Goal: Use online tool/utility

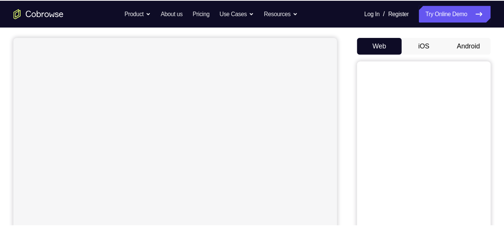
scroll to position [64, 0]
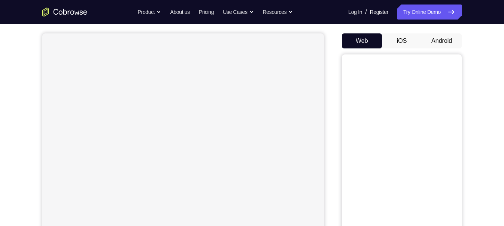
click at [438, 40] on button "Android" at bounding box center [442, 40] width 40 height 15
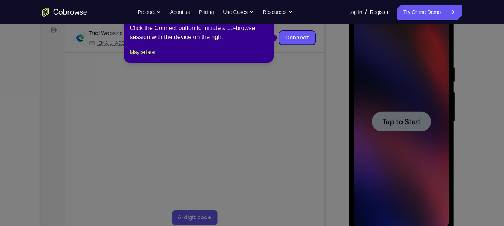
scroll to position [0, 0]
click at [141, 57] on button "Maybe later" at bounding box center [143, 52] width 26 height 9
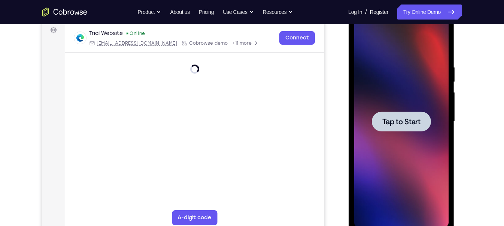
click at [397, 115] on div at bounding box center [401, 121] width 59 height 20
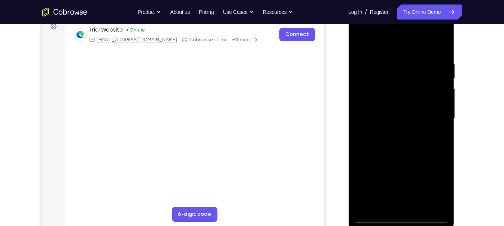
scroll to position [116, 0]
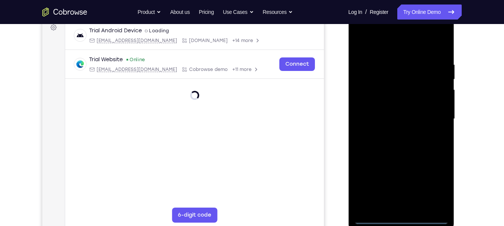
click at [401, 200] on div at bounding box center [401, 119] width 94 height 210
click at [435, 187] on div at bounding box center [401, 119] width 94 height 210
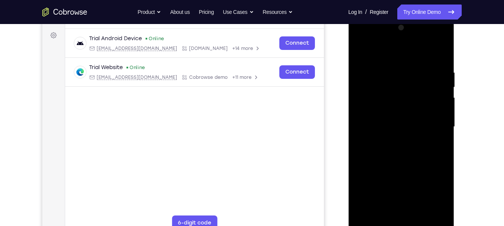
scroll to position [108, 0]
click at [365, 36] on div at bounding box center [401, 126] width 94 height 210
click at [434, 127] on div at bounding box center [401, 126] width 94 height 210
click at [404, 188] on div at bounding box center [401, 126] width 94 height 210
click at [392, 140] on div at bounding box center [401, 126] width 94 height 210
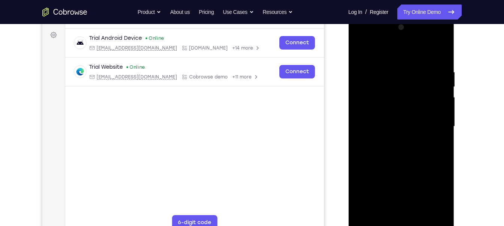
drag, startPoint x: 391, startPoint y: 118, endPoint x: 389, endPoint y: 123, distance: 5.1
click at [389, 123] on div at bounding box center [401, 126] width 94 height 210
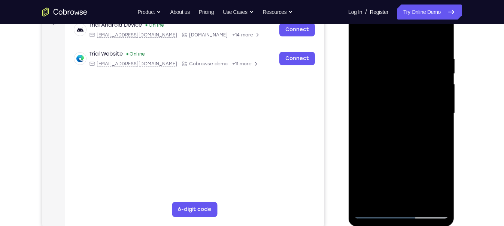
scroll to position [122, 0]
click at [399, 101] on div at bounding box center [401, 113] width 94 height 210
click at [374, 96] on div at bounding box center [401, 113] width 94 height 210
click at [374, 113] on div at bounding box center [401, 113] width 94 height 210
click at [380, 139] on div at bounding box center [401, 113] width 94 height 210
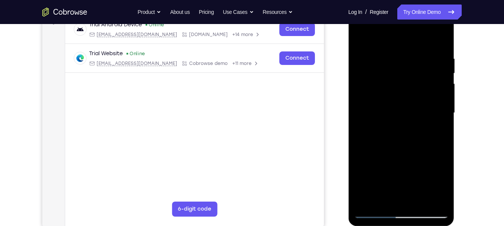
click at [405, 146] on div at bounding box center [401, 113] width 94 height 210
click at [392, 55] on div at bounding box center [401, 113] width 94 height 210
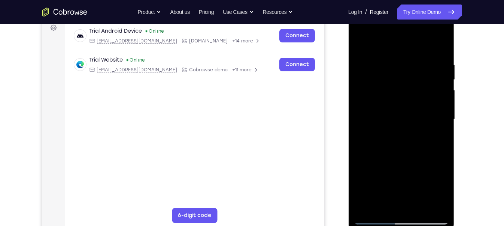
scroll to position [115, 0]
click at [431, 200] on div at bounding box center [401, 120] width 94 height 210
click at [430, 200] on div at bounding box center [401, 120] width 94 height 210
click at [431, 200] on div at bounding box center [401, 120] width 94 height 210
click at [444, 124] on div at bounding box center [401, 120] width 94 height 210
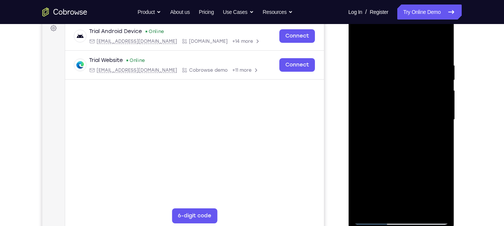
click at [429, 200] on div at bounding box center [401, 120] width 94 height 210
click at [432, 200] on div at bounding box center [401, 120] width 94 height 210
click at [388, 200] on div at bounding box center [401, 120] width 94 height 210
click at [414, 122] on div at bounding box center [401, 120] width 94 height 210
click at [417, 200] on div at bounding box center [401, 120] width 94 height 210
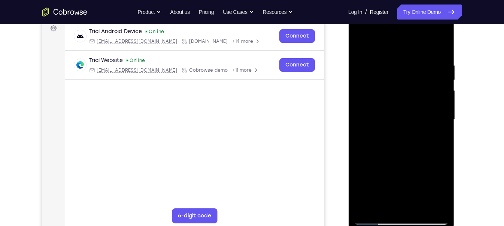
click at [437, 200] on div at bounding box center [401, 120] width 94 height 210
click at [434, 157] on div at bounding box center [401, 120] width 94 height 210
click at [432, 200] on div at bounding box center [401, 120] width 94 height 210
click at [431, 200] on div at bounding box center [401, 120] width 94 height 210
click at [441, 95] on div at bounding box center [401, 120] width 94 height 210
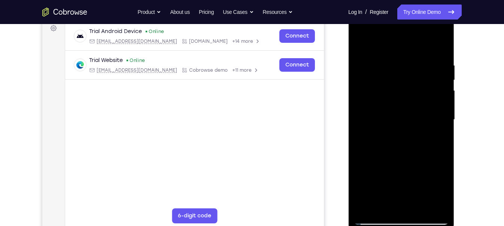
scroll to position [120, 0]
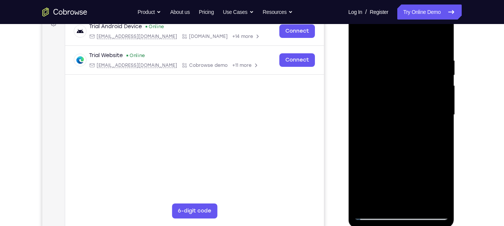
click at [440, 41] on div at bounding box center [401, 115] width 94 height 210
click at [419, 200] on div at bounding box center [401, 115] width 94 height 210
click at [408, 154] on div at bounding box center [401, 115] width 94 height 210
click at [414, 110] on div at bounding box center [401, 115] width 94 height 210
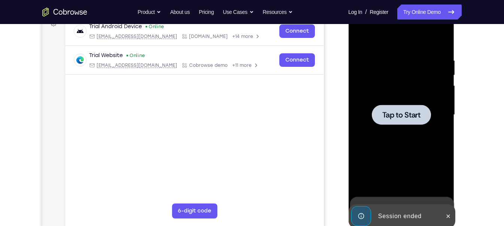
click at [408, 132] on div at bounding box center [401, 115] width 94 height 210
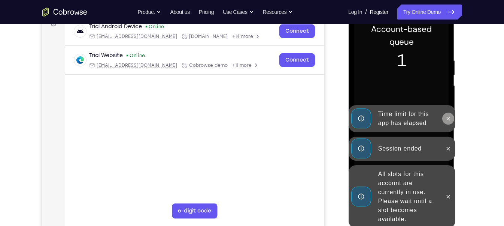
click at [446, 122] on button at bounding box center [448, 118] width 12 height 12
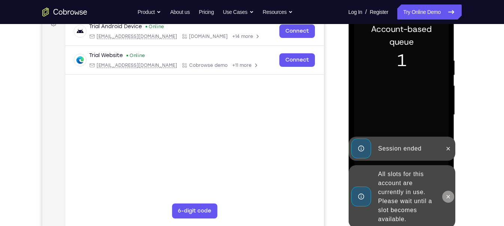
click at [450, 194] on icon at bounding box center [448, 196] width 6 height 6
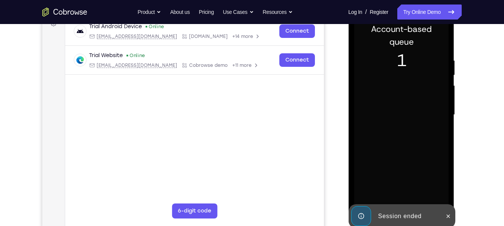
click at [448, 154] on div at bounding box center [401, 115] width 94 height 210
click at [445, 200] on icon at bounding box center [448, 216] width 6 height 6
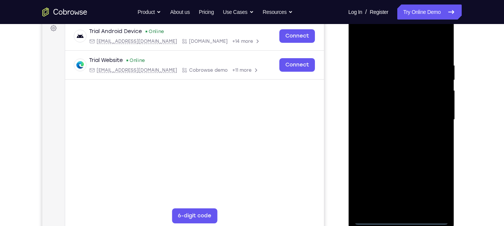
scroll to position [131, 0]
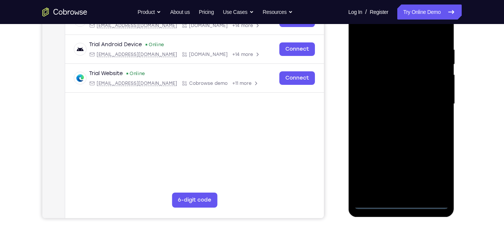
click at [401, 200] on div at bounding box center [401, 104] width 94 height 210
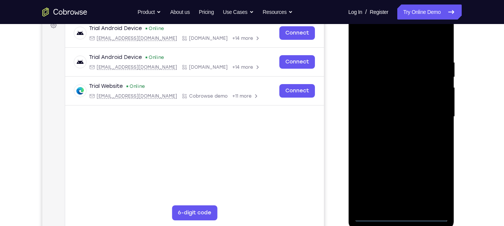
click at [432, 184] on div at bounding box center [401, 117] width 94 height 210
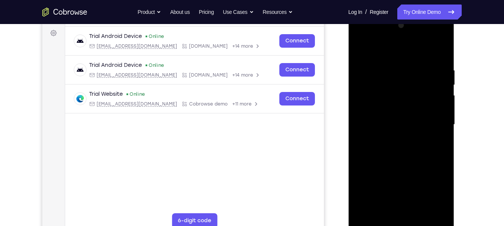
scroll to position [111, 0]
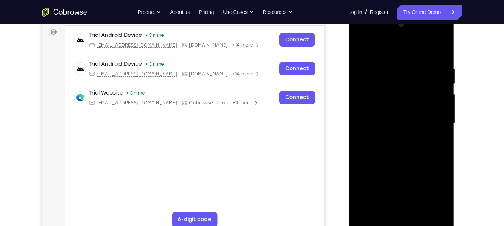
click at [366, 33] on div at bounding box center [401, 123] width 94 height 210
click at [432, 120] on div at bounding box center [401, 123] width 94 height 210
click at [395, 137] on div at bounding box center [401, 123] width 94 height 210
click at [432, 112] on div at bounding box center [401, 123] width 94 height 210
click at [437, 102] on div at bounding box center [401, 123] width 94 height 210
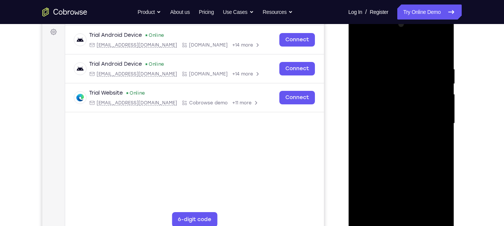
click at [422, 121] on div at bounding box center [401, 123] width 94 height 210
click at [389, 147] on div at bounding box center [401, 123] width 94 height 210
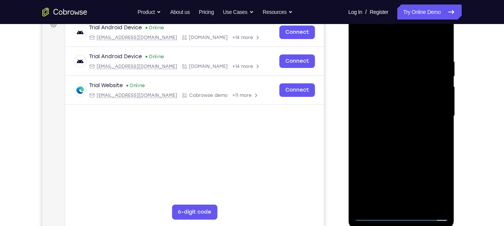
scroll to position [113, 0]
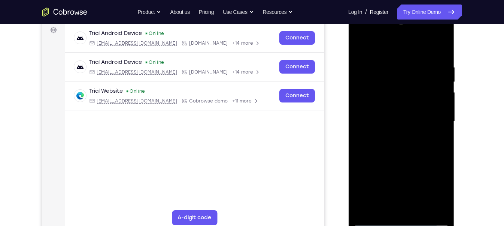
click at [407, 141] on div at bounding box center [401, 121] width 94 height 210
drag, startPoint x: 385, startPoint y: 53, endPoint x: 380, endPoint y: 31, distance: 22.4
click at [380, 31] on div at bounding box center [401, 121] width 94 height 210
click at [397, 144] on div at bounding box center [401, 121] width 94 height 210
click at [444, 52] on div at bounding box center [401, 121] width 94 height 210
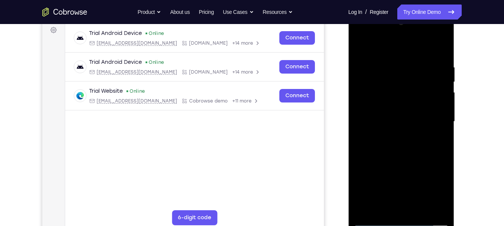
click at [419, 200] on div at bounding box center [401, 121] width 94 height 210
click at [407, 160] on div at bounding box center [401, 121] width 94 height 210
click at [419, 99] on div at bounding box center [401, 121] width 94 height 210
drag, startPoint x: 429, startPoint y: 142, endPoint x: 422, endPoint y: 118, distance: 24.8
click at [422, 118] on div at bounding box center [401, 121] width 94 height 210
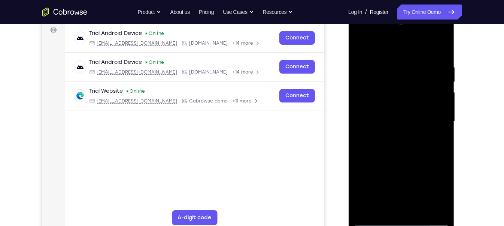
click at [397, 126] on div at bounding box center [401, 121] width 94 height 210
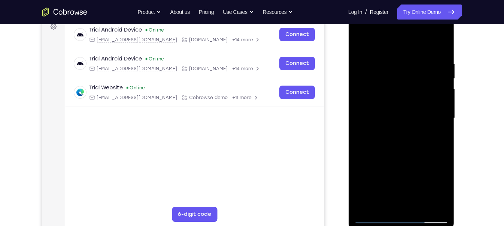
click at [361, 42] on div at bounding box center [401, 118] width 94 height 210
click at [389, 66] on div at bounding box center [401, 118] width 94 height 210
click at [441, 62] on div at bounding box center [401, 118] width 94 height 210
click at [440, 45] on div at bounding box center [401, 118] width 94 height 210
click at [419, 200] on div at bounding box center [401, 118] width 94 height 210
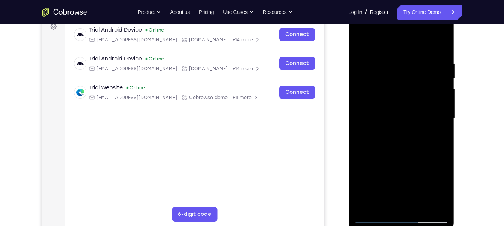
click at [406, 101] on div at bounding box center [401, 118] width 94 height 210
click at [383, 200] on div at bounding box center [401, 118] width 94 height 210
click at [423, 161] on div at bounding box center [401, 118] width 94 height 210
click at [397, 106] on div at bounding box center [401, 118] width 94 height 210
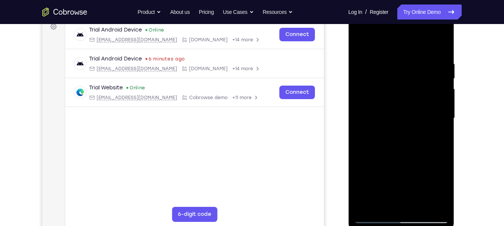
click at [359, 43] on div at bounding box center [401, 118] width 94 height 210
click at [360, 40] on div at bounding box center [401, 118] width 94 height 210
click at [443, 41] on div at bounding box center [401, 118] width 94 height 210
drag, startPoint x: 405, startPoint y: 98, endPoint x: 405, endPoint y: 112, distance: 13.5
click at [405, 112] on div at bounding box center [401, 118] width 94 height 210
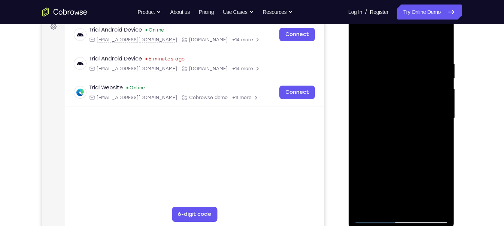
click at [417, 63] on div at bounding box center [401, 118] width 94 height 210
click at [362, 40] on div at bounding box center [401, 118] width 94 height 210
click at [360, 41] on div at bounding box center [401, 118] width 94 height 210
click at [418, 200] on div at bounding box center [401, 118] width 94 height 210
click at [360, 41] on div at bounding box center [401, 118] width 94 height 210
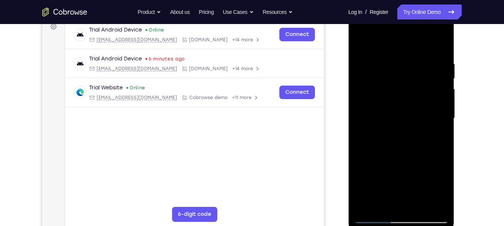
click at [419, 200] on div at bounding box center [401, 118] width 94 height 210
click at [404, 98] on div at bounding box center [401, 118] width 94 height 210
click at [392, 200] on div at bounding box center [401, 118] width 94 height 210
click at [372, 43] on div at bounding box center [401, 118] width 94 height 210
click at [389, 66] on div at bounding box center [401, 118] width 94 height 210
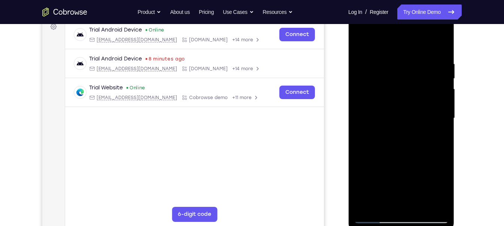
click at [360, 40] on div at bounding box center [401, 118] width 94 height 210
click at [393, 200] on div at bounding box center [401, 118] width 94 height 210
click at [415, 97] on div at bounding box center [401, 119] width 94 height 210
click at [430, 160] on div at bounding box center [401, 119] width 94 height 210
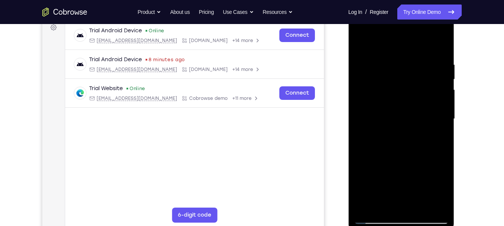
click at [396, 177] on div at bounding box center [401, 119] width 94 height 210
click at [396, 200] on div at bounding box center [401, 119] width 94 height 210
click at [370, 44] on div at bounding box center [401, 119] width 94 height 210
drag, startPoint x: 394, startPoint y: 91, endPoint x: 404, endPoint y: 152, distance: 62.0
click at [404, 152] on div at bounding box center [401, 119] width 94 height 210
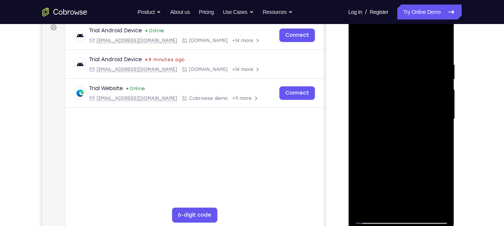
drag, startPoint x: 411, startPoint y: 129, endPoint x: 415, endPoint y: 209, distance: 80.3
click at [415, 200] on div at bounding box center [401, 119] width 94 height 210
click at [362, 42] on div at bounding box center [401, 119] width 94 height 210
click at [389, 200] on div at bounding box center [401, 119] width 94 height 210
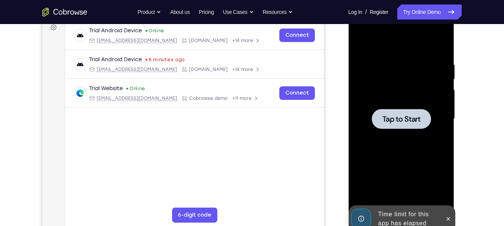
click at [401, 83] on div at bounding box center [401, 119] width 94 height 210
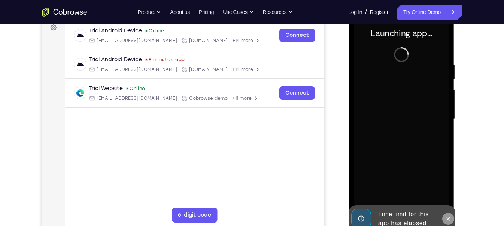
click at [452, 200] on button at bounding box center [448, 218] width 12 height 12
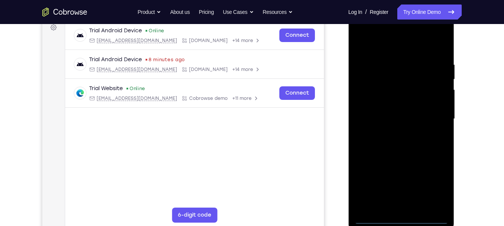
click at [398, 200] on div at bounding box center [401, 119] width 94 height 210
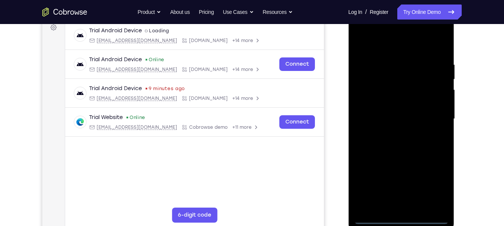
click at [435, 179] on div at bounding box center [401, 119] width 94 height 210
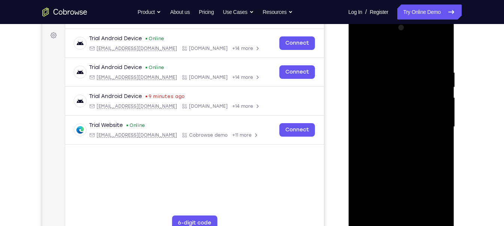
scroll to position [108, 0]
click at [360, 39] on div at bounding box center [401, 127] width 94 height 210
click at [431, 122] on div at bounding box center [401, 127] width 94 height 210
click at [392, 141] on div at bounding box center [401, 127] width 94 height 210
click at [408, 120] on div at bounding box center [401, 127] width 94 height 210
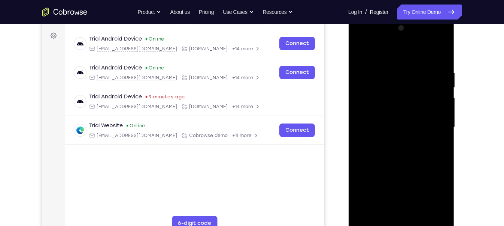
click at [428, 108] on div at bounding box center [401, 127] width 94 height 210
click at [413, 123] on div at bounding box center [401, 127] width 94 height 210
click at [401, 149] on div at bounding box center [401, 127] width 94 height 210
drag, startPoint x: 388, startPoint y: 58, endPoint x: 389, endPoint y: 47, distance: 11.3
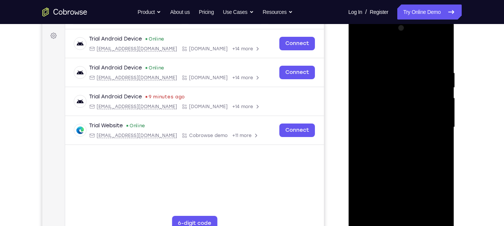
click at [389, 47] on div at bounding box center [401, 127] width 94 height 210
click at [441, 200] on div at bounding box center [401, 127] width 94 height 210
click at [412, 161] on div at bounding box center [401, 127] width 94 height 210
click at [416, 200] on div at bounding box center [401, 127] width 94 height 210
click at [406, 164] on div at bounding box center [401, 127] width 94 height 210
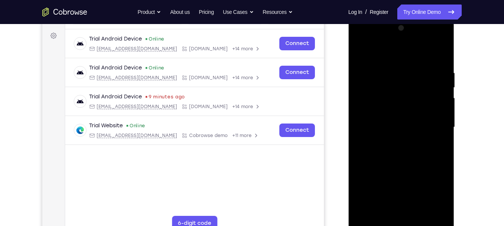
click at [414, 104] on div at bounding box center [401, 127] width 94 height 210
click at [395, 195] on div at bounding box center [401, 127] width 94 height 210
click at [430, 193] on div at bounding box center [401, 127] width 94 height 210
click at [376, 129] on div at bounding box center [401, 127] width 94 height 210
click at [393, 200] on div at bounding box center [401, 127] width 94 height 210
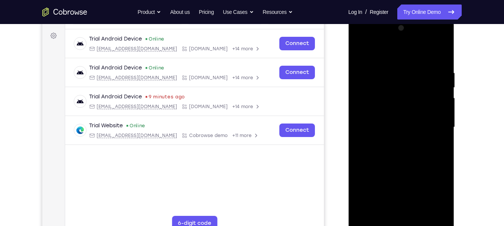
click at [381, 200] on div at bounding box center [401, 127] width 94 height 210
click at [423, 169] on div at bounding box center [401, 127] width 94 height 210
click at [387, 138] on div at bounding box center [401, 127] width 94 height 210
drag, startPoint x: 391, startPoint y: 102, endPoint x: 383, endPoint y: 162, distance: 60.9
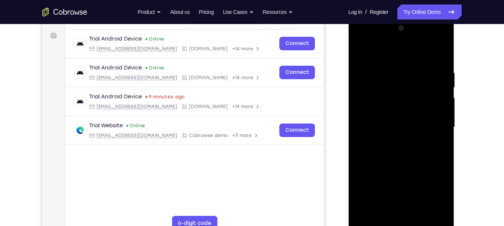
click at [383, 162] on div at bounding box center [401, 127] width 94 height 210
drag, startPoint x: 407, startPoint y: 76, endPoint x: 407, endPoint y: 93, distance: 17.2
click at [407, 93] on div at bounding box center [401, 127] width 94 height 210
click at [418, 86] on div at bounding box center [401, 127] width 94 height 210
click at [437, 85] on div at bounding box center [401, 127] width 94 height 210
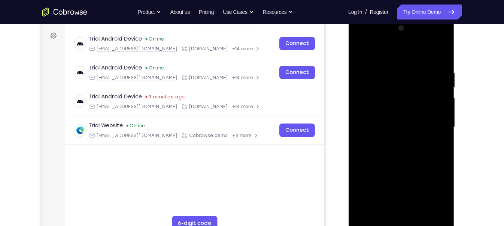
click at [395, 91] on div at bounding box center [401, 127] width 94 height 210
click at [430, 156] on div at bounding box center [401, 127] width 94 height 210
click at [376, 93] on div at bounding box center [401, 127] width 94 height 210
click at [435, 152] on div at bounding box center [401, 127] width 94 height 210
click at [384, 200] on div at bounding box center [401, 127] width 94 height 210
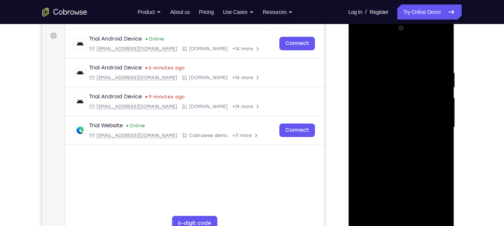
click at [360, 169] on div at bounding box center [401, 127] width 94 height 210
click at [403, 197] on div at bounding box center [401, 127] width 94 height 210
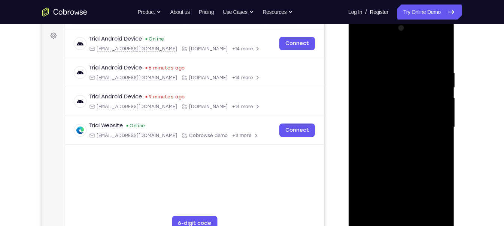
click at [403, 197] on div at bounding box center [401, 127] width 94 height 210
click at [396, 142] on div at bounding box center [401, 127] width 94 height 210
click at [438, 141] on div at bounding box center [401, 127] width 94 height 210
click at [360, 52] on div at bounding box center [401, 127] width 94 height 210
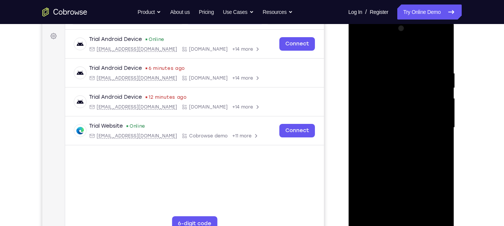
click at [399, 105] on div at bounding box center [401, 127] width 94 height 210
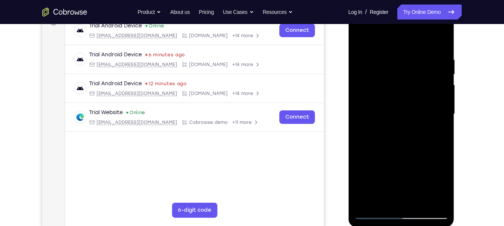
scroll to position [121, 0]
click at [390, 98] on div at bounding box center [401, 114] width 94 height 210
click at [408, 158] on div at bounding box center [401, 114] width 94 height 210
click at [378, 95] on div at bounding box center [401, 114] width 94 height 210
click at [387, 199] on div at bounding box center [401, 114] width 94 height 210
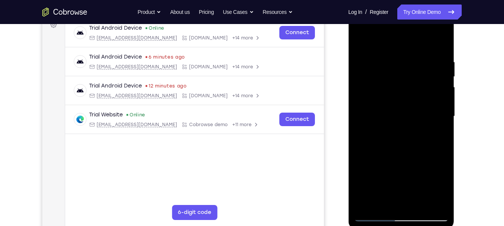
scroll to position [118, 0]
click at [361, 40] on div at bounding box center [401, 117] width 94 height 210
click at [361, 39] on div at bounding box center [401, 117] width 94 height 210
click at [390, 56] on div at bounding box center [401, 117] width 94 height 210
click at [434, 132] on div at bounding box center [401, 117] width 94 height 210
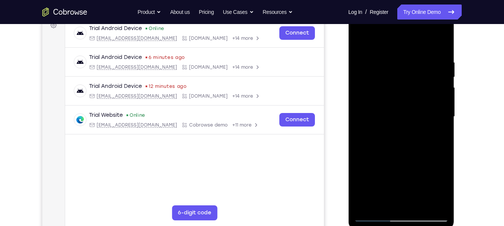
click at [434, 141] on div at bounding box center [401, 117] width 94 height 210
drag, startPoint x: 438, startPoint y: 133, endPoint x: 331, endPoint y: 129, distance: 106.9
click at [348, 129] on html "Online web based iOS Simulators and Android Emulators. Run iPhone, iPad, Mobile…" at bounding box center [401, 118] width 107 height 225
click at [430, 126] on div at bounding box center [401, 117] width 94 height 210
click at [437, 132] on div at bounding box center [401, 117] width 94 height 210
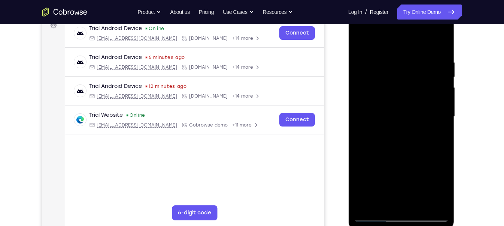
click at [437, 132] on div at bounding box center [401, 117] width 94 height 210
click at [436, 146] on div at bounding box center [401, 117] width 94 height 210
click at [436, 136] on div at bounding box center [401, 117] width 94 height 210
click at [440, 138] on div at bounding box center [401, 117] width 94 height 210
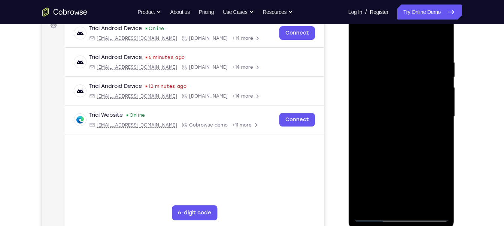
click at [440, 138] on div at bounding box center [401, 117] width 94 height 210
click at [440, 139] on div at bounding box center [401, 117] width 94 height 210
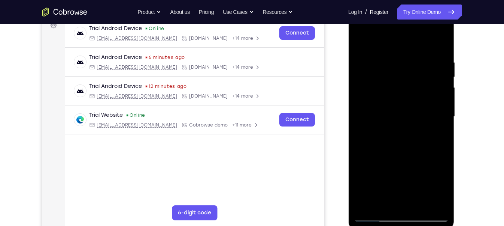
click at [440, 139] on div at bounding box center [401, 117] width 94 height 210
click at [440, 45] on div at bounding box center [401, 117] width 94 height 210
click at [419, 200] on div at bounding box center [401, 117] width 94 height 210
click at [402, 96] on div at bounding box center [401, 117] width 94 height 210
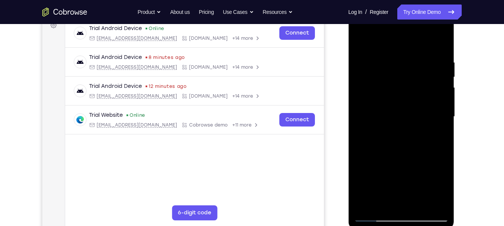
click at [392, 198] on div at bounding box center [401, 117] width 94 height 210
click at [395, 123] on div at bounding box center [401, 117] width 94 height 210
click at [384, 199] on div at bounding box center [401, 117] width 94 height 210
click at [382, 200] on div at bounding box center [401, 117] width 94 height 210
click at [369, 156] on div at bounding box center [401, 117] width 94 height 210
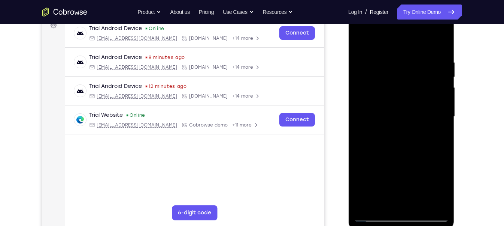
click at [369, 157] on div at bounding box center [401, 117] width 94 height 210
drag, startPoint x: 438, startPoint y: 145, endPoint x: 385, endPoint y: 133, distance: 54.4
click at [386, 133] on div at bounding box center [401, 117] width 94 height 210
click at [436, 144] on div at bounding box center [401, 117] width 94 height 210
click at [362, 157] on div at bounding box center [401, 117] width 94 height 210
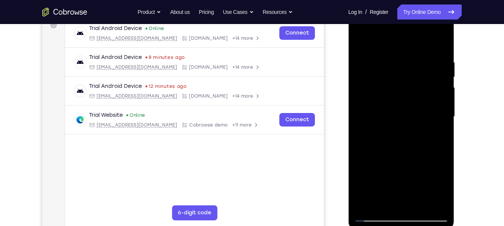
click at [362, 157] on div at bounding box center [401, 117] width 94 height 210
click at [382, 128] on div at bounding box center [401, 117] width 94 height 210
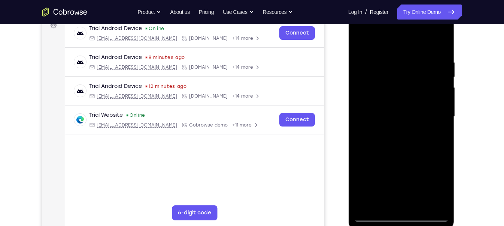
click at [361, 200] on div at bounding box center [401, 117] width 94 height 210
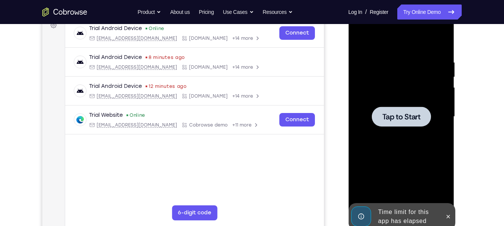
click at [392, 104] on div at bounding box center [401, 117] width 94 height 210
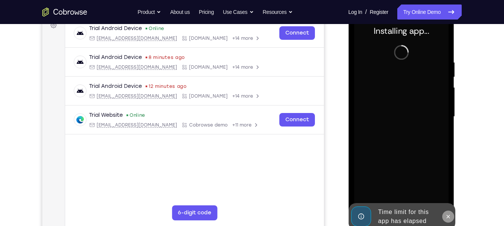
click at [451, 200] on icon at bounding box center [448, 216] width 6 height 6
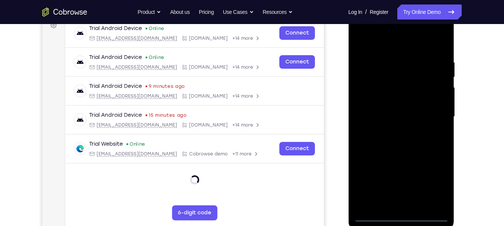
click at [402, 200] on div at bounding box center [401, 117] width 94 height 210
click at [436, 181] on div at bounding box center [401, 117] width 94 height 210
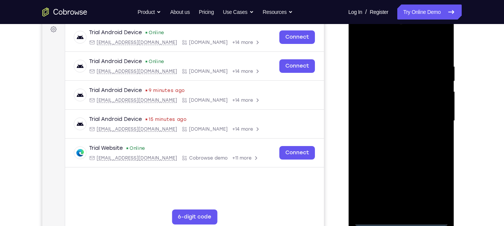
scroll to position [106, 0]
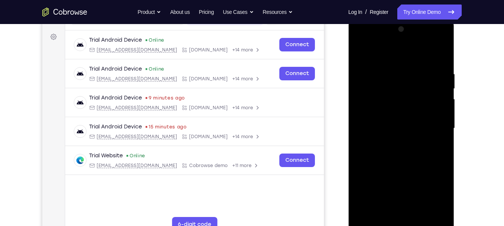
click at [361, 41] on div at bounding box center [401, 128] width 94 height 210
click at [434, 124] on div at bounding box center [401, 128] width 94 height 210
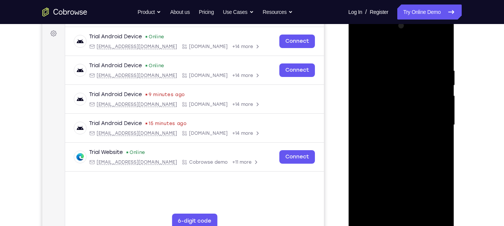
click at [394, 137] on div at bounding box center [401, 125] width 94 height 210
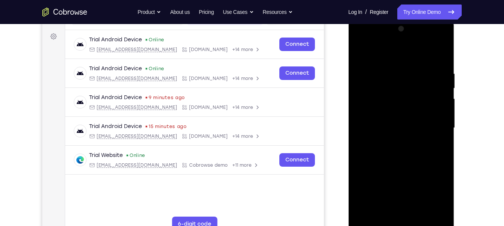
scroll to position [106, 0]
click at [400, 122] on div at bounding box center [401, 128] width 94 height 210
click at [396, 112] on div at bounding box center [401, 128] width 94 height 210
click at [386, 126] on div at bounding box center [401, 128] width 94 height 210
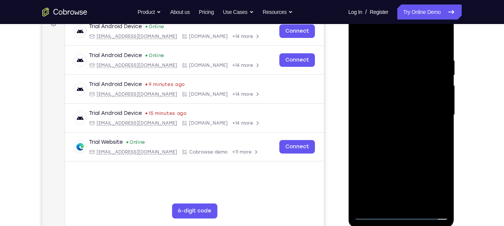
scroll to position [121, 0]
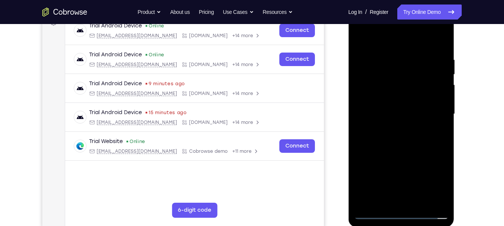
click at [387, 52] on div at bounding box center [401, 114] width 94 height 210
click at [398, 148] on div at bounding box center [401, 114] width 94 height 210
click at [390, 54] on div at bounding box center [401, 114] width 94 height 210
drag, startPoint x: 409, startPoint y: 46, endPoint x: 407, endPoint y: 24, distance: 21.5
click at [407, 24] on div at bounding box center [401, 114] width 94 height 210
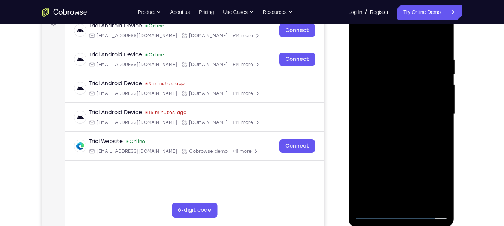
click at [430, 199] on div at bounding box center [401, 114] width 94 height 210
click at [434, 62] on div at bounding box center [401, 114] width 94 height 210
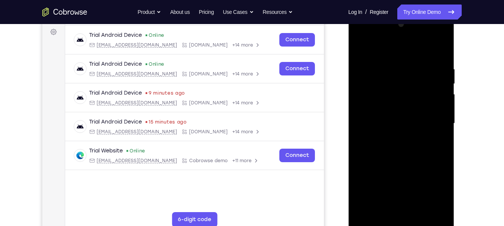
scroll to position [110, 0]
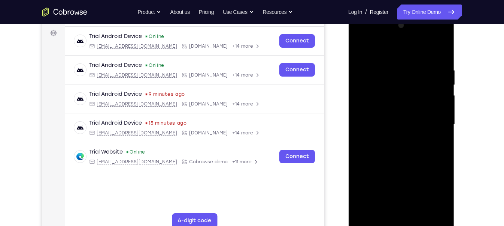
drag, startPoint x: 377, startPoint y: 84, endPoint x: 420, endPoint y: 79, distance: 44.1
click at [420, 79] on div at bounding box center [401, 124] width 94 height 210
click at [442, 50] on div at bounding box center [401, 124] width 94 height 210
click at [443, 48] on div at bounding box center [401, 124] width 94 height 210
drag, startPoint x: 416, startPoint y: 165, endPoint x: 414, endPoint y: 194, distance: 30.1
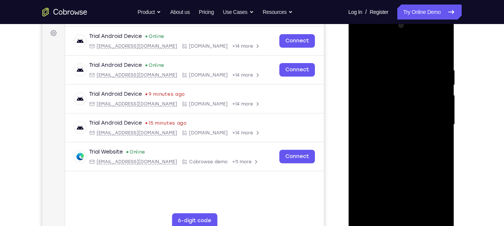
click at [414, 194] on div at bounding box center [401, 124] width 94 height 210
click at [419, 200] on div at bounding box center [401, 124] width 94 height 210
click at [418, 163] on div at bounding box center [401, 124] width 94 height 210
click at [424, 103] on div at bounding box center [401, 124] width 94 height 210
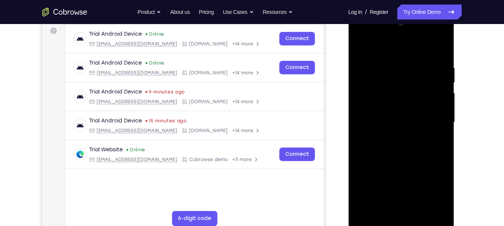
scroll to position [112, 0]
click at [396, 200] on div at bounding box center [401, 123] width 94 height 210
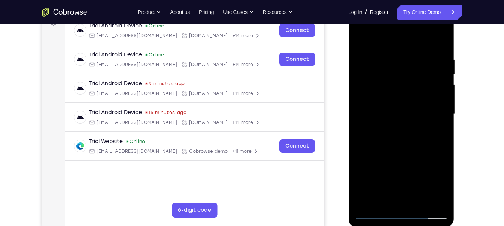
scroll to position [121, 0]
click at [383, 199] on div at bounding box center [401, 114] width 94 height 210
click at [423, 157] on div at bounding box center [401, 114] width 94 height 210
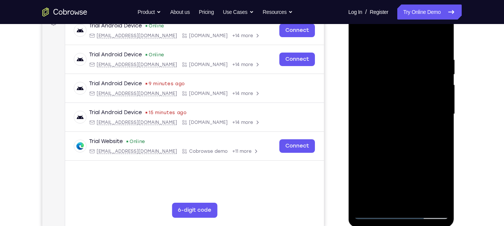
click at [397, 127] on div at bounding box center [401, 114] width 94 height 210
click at [383, 106] on div at bounding box center [401, 114] width 94 height 210
click at [383, 199] on div at bounding box center [401, 114] width 94 height 210
click at [385, 196] on div at bounding box center [401, 114] width 94 height 210
click at [361, 158] on div at bounding box center [401, 114] width 94 height 210
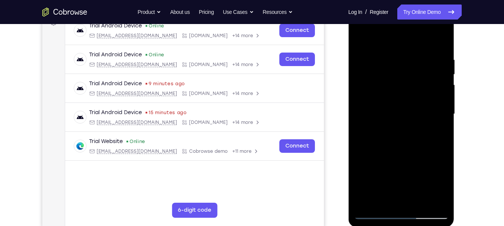
click at [361, 158] on div at bounding box center [401, 114] width 94 height 210
click at [438, 126] on div at bounding box center [401, 114] width 94 height 210
click at [384, 132] on div at bounding box center [401, 114] width 94 height 210
click at [383, 199] on div at bounding box center [401, 114] width 94 height 210
click at [443, 193] on div at bounding box center [401, 114] width 94 height 210
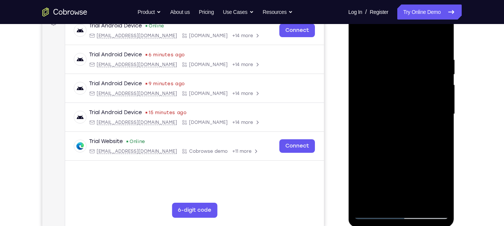
click at [443, 193] on div at bounding box center [401, 114] width 94 height 210
click at [360, 156] on div at bounding box center [401, 114] width 94 height 210
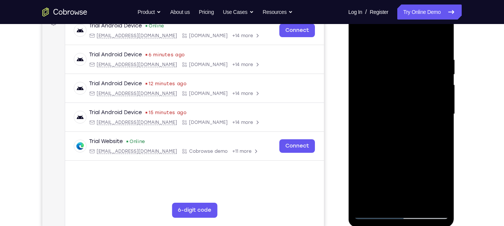
click at [360, 156] on div at bounding box center [401, 114] width 94 height 210
click at [384, 125] on div at bounding box center [401, 114] width 94 height 210
click at [362, 156] on div at bounding box center [401, 114] width 94 height 210
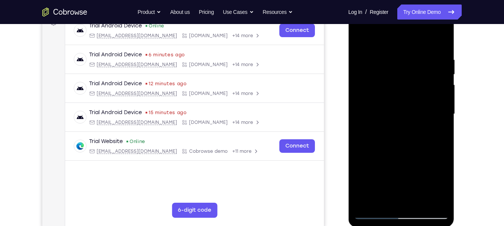
click at [362, 156] on div at bounding box center [401, 114] width 94 height 210
click at [377, 127] on div at bounding box center [401, 114] width 94 height 210
click at [373, 102] on div at bounding box center [401, 114] width 94 height 210
click at [387, 176] on div at bounding box center [401, 114] width 94 height 210
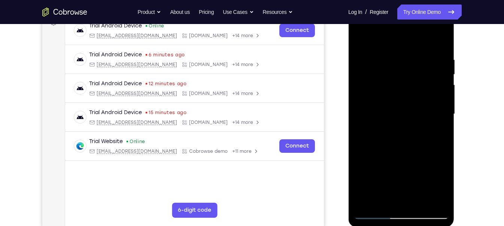
click at [376, 111] on div at bounding box center [401, 114] width 94 height 210
click at [377, 198] on div at bounding box center [401, 114] width 94 height 210
click at [388, 135] on div at bounding box center [401, 114] width 94 height 210
click at [385, 200] on div at bounding box center [401, 114] width 94 height 210
click at [360, 157] on div at bounding box center [401, 114] width 94 height 210
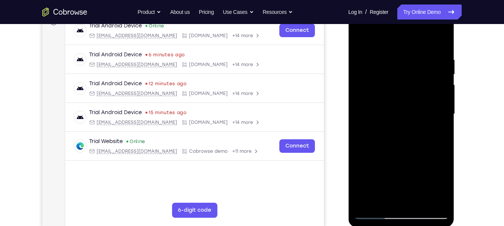
click at [360, 157] on div at bounding box center [401, 114] width 94 height 210
click at [402, 183] on div at bounding box center [401, 114] width 94 height 210
click at [363, 40] on div at bounding box center [401, 114] width 94 height 210
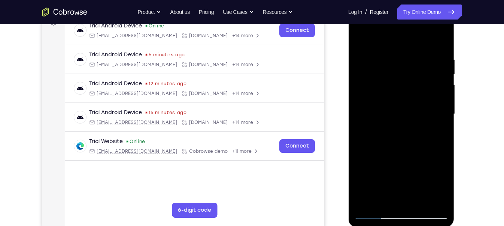
click at [398, 93] on div at bounding box center [401, 114] width 94 height 210
click at [393, 148] on div at bounding box center [401, 114] width 94 height 210
click at [360, 33] on div at bounding box center [401, 114] width 94 height 210
click at [420, 199] on div at bounding box center [401, 114] width 94 height 210
click at [408, 91] on div at bounding box center [401, 114] width 94 height 210
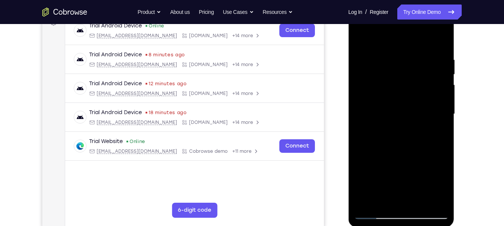
click at [376, 199] on div at bounding box center [401, 114] width 94 height 210
click at [384, 198] on div at bounding box center [401, 114] width 94 height 210
click at [371, 154] on div at bounding box center [401, 114] width 94 height 210
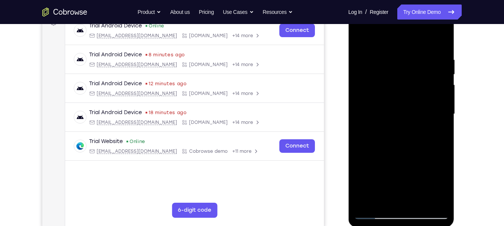
click at [371, 154] on div at bounding box center [401, 114] width 94 height 210
click at [390, 129] on div at bounding box center [401, 114] width 94 height 210
click at [385, 113] on div at bounding box center [401, 114] width 94 height 210
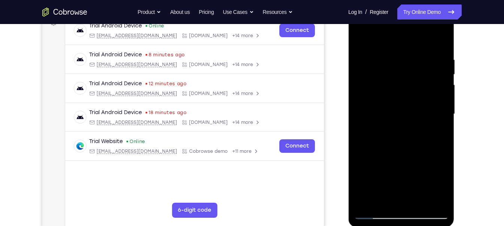
click at [418, 184] on div at bounding box center [401, 114] width 94 height 210
click at [378, 120] on div at bounding box center [401, 114] width 94 height 210
click at [381, 198] on div at bounding box center [401, 114] width 94 height 210
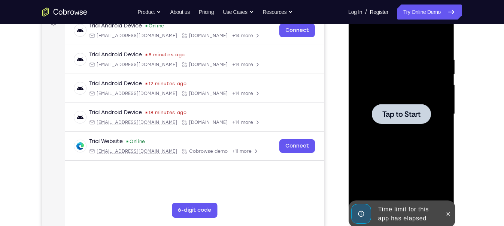
click at [403, 118] on div at bounding box center [401, 114] width 59 height 20
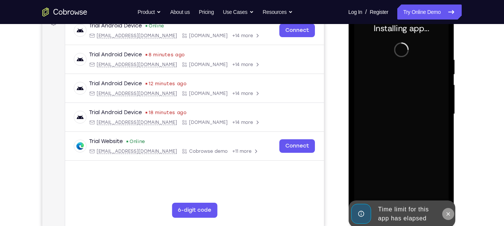
click at [448, 200] on icon at bounding box center [448, 214] width 6 height 6
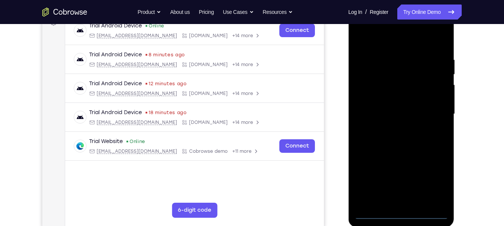
scroll to position [119, 0]
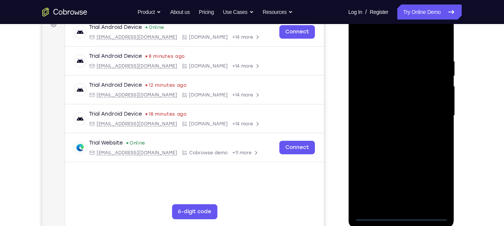
click at [402, 200] on div at bounding box center [401, 115] width 94 height 210
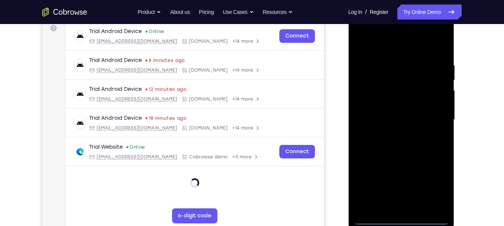
scroll to position [115, 0]
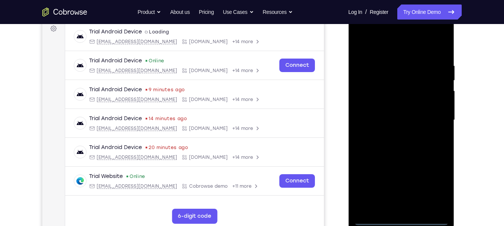
click at [432, 186] on div at bounding box center [401, 120] width 94 height 210
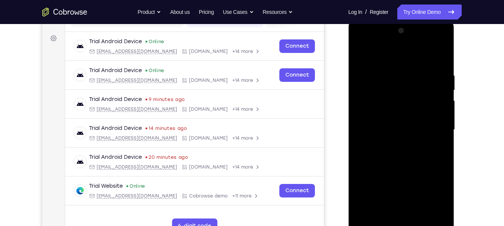
scroll to position [111, 0]
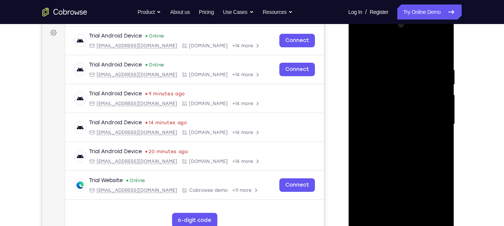
click at [354, 35] on div at bounding box center [401, 124] width 94 height 210
click at [434, 119] on div at bounding box center [401, 124] width 94 height 210
click at [392, 137] on div at bounding box center [401, 124] width 94 height 210
click at [408, 120] on div at bounding box center [401, 124] width 94 height 210
click at [405, 111] on div at bounding box center [401, 124] width 94 height 210
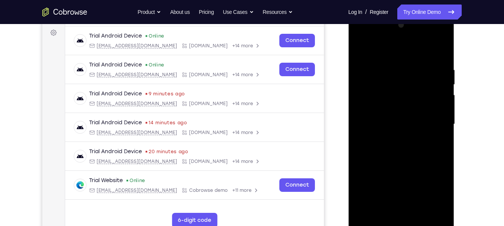
click at [402, 125] on div at bounding box center [401, 124] width 94 height 210
click at [393, 149] on div at bounding box center [401, 124] width 94 height 210
click at [411, 159] on div at bounding box center [401, 124] width 94 height 210
click at [420, 200] on div at bounding box center [401, 124] width 94 height 210
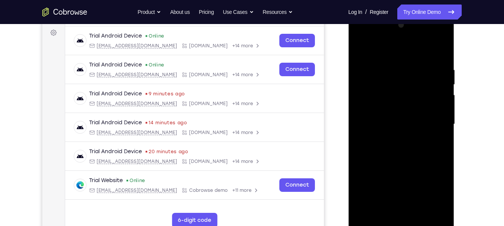
click at [409, 164] on div at bounding box center [401, 124] width 94 height 210
click at [402, 100] on div at bounding box center [401, 124] width 94 height 210
click at [386, 200] on div at bounding box center [401, 124] width 94 height 210
click at [403, 118] on div at bounding box center [401, 124] width 94 height 210
click at [414, 186] on div at bounding box center [401, 124] width 94 height 210
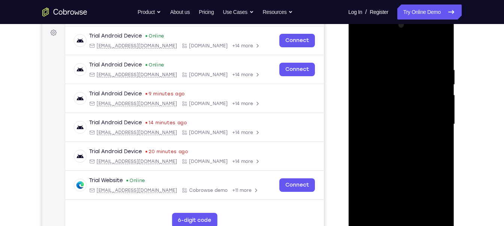
click at [377, 121] on div at bounding box center [401, 124] width 94 height 210
click at [376, 200] on div at bounding box center [401, 124] width 94 height 210
click at [382, 200] on div at bounding box center [401, 124] width 94 height 210
click at [425, 165] on div at bounding box center [401, 124] width 94 height 210
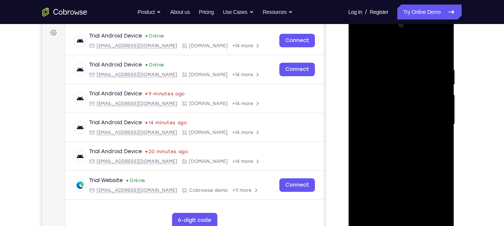
click at [408, 100] on div at bounding box center [401, 124] width 94 height 210
click at [430, 168] on div at bounding box center [401, 124] width 94 height 210
click at [383, 113] on div at bounding box center [401, 124] width 94 height 210
click at [412, 178] on div at bounding box center [401, 124] width 94 height 210
click at [412, 175] on div at bounding box center [401, 124] width 94 height 210
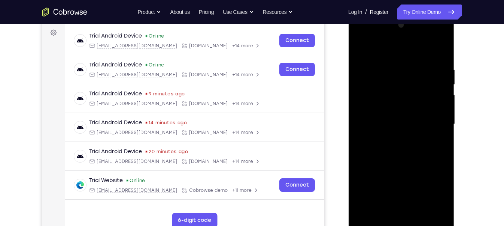
click at [410, 175] on div at bounding box center [401, 124] width 94 height 210
click at [377, 110] on div at bounding box center [401, 124] width 94 height 210
click at [387, 200] on div at bounding box center [401, 124] width 94 height 210
drag, startPoint x: 384, startPoint y: 73, endPoint x: 380, endPoint y: 106, distance: 33.2
click at [380, 106] on div at bounding box center [401, 124] width 94 height 210
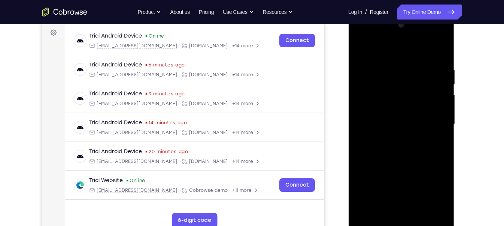
click at [400, 74] on div at bounding box center [401, 124] width 94 height 210
click at [414, 110] on div at bounding box center [401, 124] width 94 height 210
click at [408, 125] on div at bounding box center [401, 124] width 94 height 210
drag, startPoint x: 371, startPoint y: 142, endPoint x: 365, endPoint y: 85, distance: 57.6
click at [365, 85] on div at bounding box center [401, 124] width 94 height 210
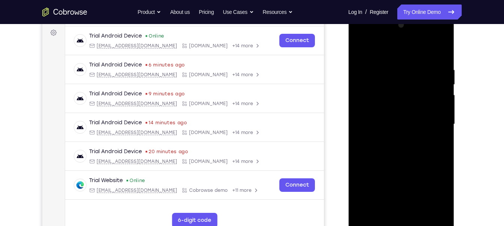
click at [381, 200] on div at bounding box center [401, 124] width 94 height 210
click at [383, 200] on div at bounding box center [401, 124] width 94 height 210
click at [402, 193] on div at bounding box center [401, 124] width 94 height 210
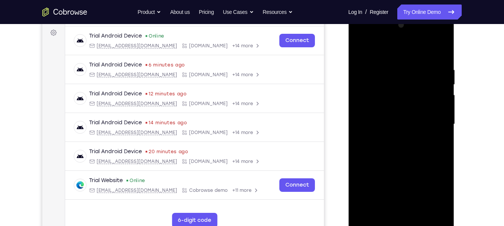
click at [402, 193] on div at bounding box center [401, 124] width 94 height 210
click at [435, 136] on div at bounding box center [401, 124] width 94 height 210
click at [396, 143] on div at bounding box center [401, 124] width 94 height 210
click at [382, 200] on div at bounding box center [401, 124] width 94 height 210
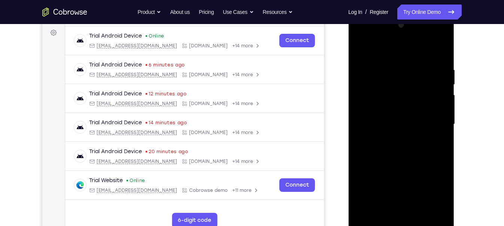
drag, startPoint x: 435, startPoint y: 147, endPoint x: 424, endPoint y: 147, distance: 11.2
click at [429, 147] on div at bounding box center [401, 124] width 94 height 210
click at [424, 147] on div at bounding box center [401, 124] width 94 height 210
drag, startPoint x: 437, startPoint y: 152, endPoint x: 376, endPoint y: 159, distance: 61.8
click at [376, 159] on div at bounding box center [401, 124] width 94 height 210
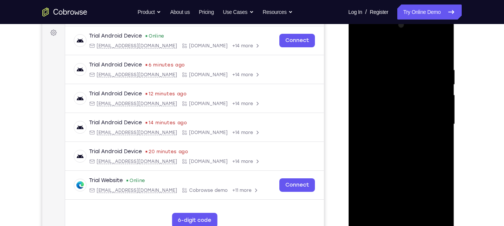
click at [436, 150] on div at bounding box center [401, 124] width 94 height 210
click at [361, 165] on div at bounding box center [401, 124] width 94 height 210
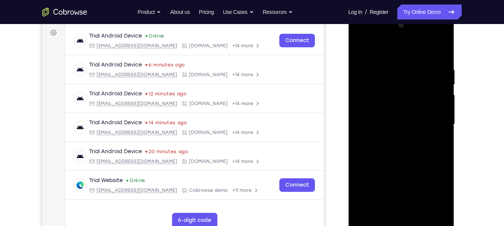
click at [361, 165] on div at bounding box center [401, 124] width 94 height 210
click at [380, 138] on div at bounding box center [401, 124] width 94 height 210
click at [398, 92] on div at bounding box center [401, 124] width 94 height 210
click at [431, 164] on div at bounding box center [401, 124] width 94 height 210
click at [387, 110] on div at bounding box center [401, 124] width 94 height 210
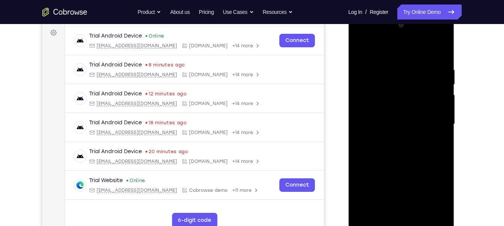
click at [388, 200] on div at bounding box center [401, 124] width 94 height 210
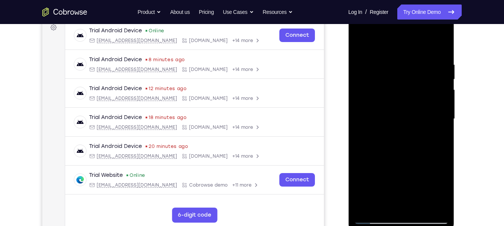
scroll to position [115, 0]
click at [362, 44] on div at bounding box center [401, 119] width 94 height 210
click at [399, 98] on div at bounding box center [401, 119] width 94 height 210
click at [407, 189] on div at bounding box center [401, 119] width 94 height 210
click at [438, 200] on div at bounding box center [401, 119] width 94 height 210
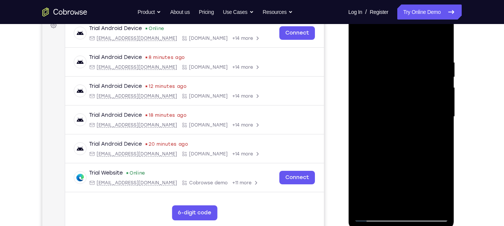
scroll to position [118, 0]
click at [383, 200] on div at bounding box center [401, 116] width 94 height 210
click at [382, 160] on div at bounding box center [401, 116] width 94 height 210
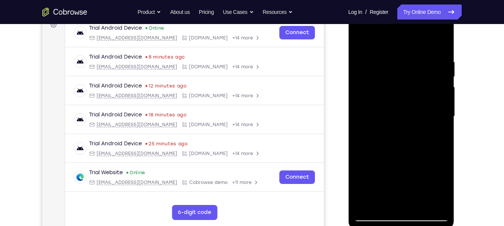
click at [382, 160] on div at bounding box center [401, 116] width 94 height 210
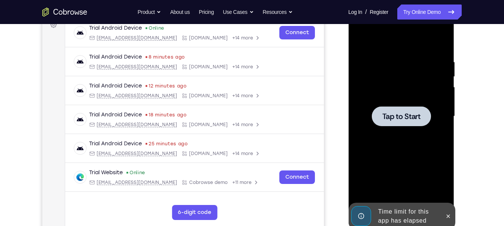
drag, startPoint x: 392, startPoint y: 118, endPoint x: 386, endPoint y: 112, distance: 7.7
click at [386, 112] on span "Tap to Start" at bounding box center [401, 115] width 38 height 7
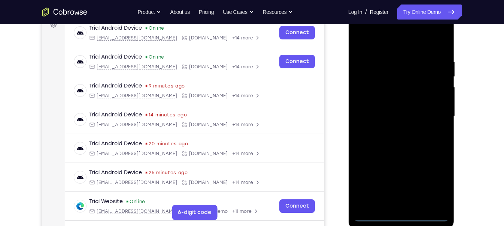
click at [402, 200] on div at bounding box center [401, 117] width 106 height 223
click at [402, 200] on div at bounding box center [401, 116] width 94 height 210
click at [435, 182] on div at bounding box center [401, 116] width 94 height 210
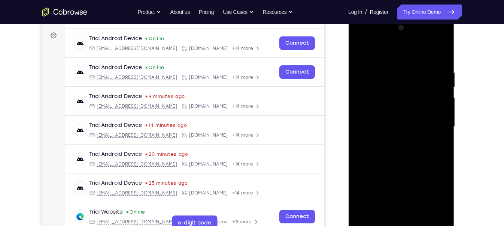
scroll to position [108, 0]
click at [363, 40] on div at bounding box center [401, 127] width 94 height 210
click at [431, 125] on div at bounding box center [401, 127] width 94 height 210
click at [392, 139] on div at bounding box center [401, 127] width 94 height 210
click at [393, 121] on div at bounding box center [401, 127] width 94 height 210
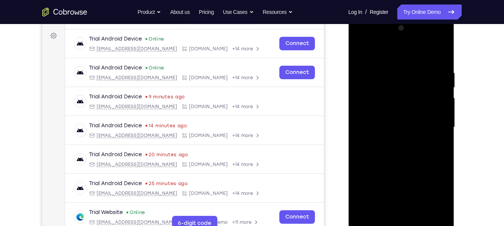
click at [390, 112] on div at bounding box center [401, 127] width 94 height 210
click at [389, 124] on div at bounding box center [401, 127] width 94 height 210
click at [387, 151] on div at bounding box center [401, 127] width 94 height 210
click at [392, 148] on div at bounding box center [401, 127] width 94 height 210
click at [413, 160] on div at bounding box center [401, 127] width 94 height 210
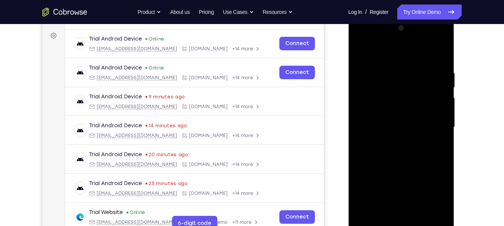
click at [418, 200] on div at bounding box center [401, 127] width 94 height 210
click at [413, 166] on div at bounding box center [401, 127] width 94 height 210
click at [407, 107] on div at bounding box center [401, 127] width 94 height 210
click at [362, 52] on div at bounding box center [401, 127] width 94 height 210
click at [387, 108] on div at bounding box center [401, 127] width 94 height 210
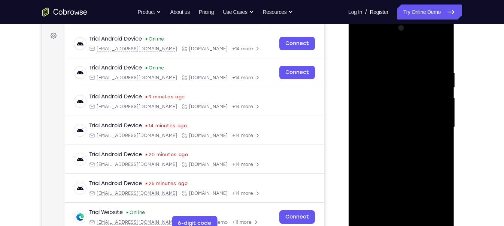
click at [387, 108] on div at bounding box center [401, 127] width 94 height 210
click at [373, 196] on div at bounding box center [401, 127] width 94 height 210
click at [382, 197] on div at bounding box center [401, 127] width 94 height 210
click at [387, 144] on div at bounding box center [401, 127] width 94 height 210
click at [361, 51] on div at bounding box center [401, 127] width 94 height 210
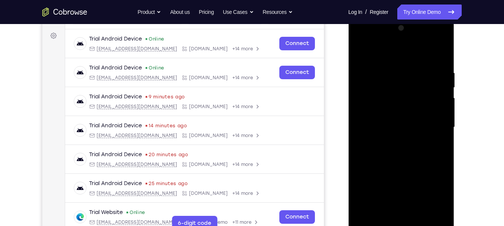
click at [358, 48] on div at bounding box center [401, 127] width 94 height 210
click at [392, 67] on div at bounding box center [401, 127] width 94 height 210
drag, startPoint x: 444, startPoint y: 130, endPoint x: 405, endPoint y: 126, distance: 39.6
click at [407, 127] on div at bounding box center [401, 127] width 94 height 210
click at [438, 133] on div at bounding box center [401, 127] width 94 height 210
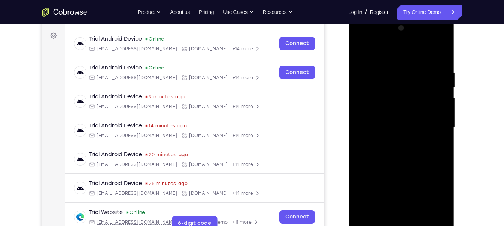
click at [438, 133] on div at bounding box center [401, 127] width 94 height 210
click at [441, 147] on div at bounding box center [401, 127] width 94 height 210
drag, startPoint x: 434, startPoint y: 180, endPoint x: 354, endPoint y: 186, distance: 80.1
click at [354, 186] on div at bounding box center [401, 127] width 94 height 210
drag, startPoint x: 440, startPoint y: 148, endPoint x: 371, endPoint y: 158, distance: 68.9
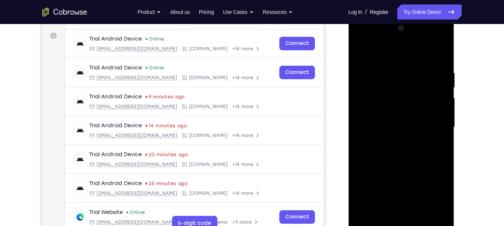
click at [371, 158] on div at bounding box center [401, 127] width 94 height 210
drag, startPoint x: 443, startPoint y: 127, endPoint x: 387, endPoint y: 127, distance: 56.2
click at [387, 127] on div at bounding box center [401, 127] width 94 height 210
click at [442, 57] on div at bounding box center [401, 127] width 94 height 210
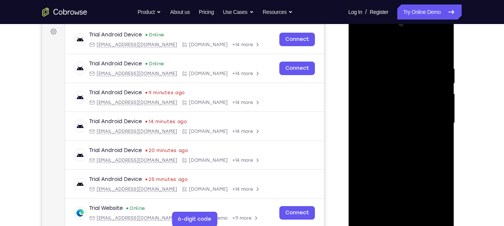
scroll to position [112, 0]
click at [437, 200] on div at bounding box center [401, 122] width 94 height 210
click at [367, 200] on div at bounding box center [401, 122] width 94 height 210
click at [384, 200] on div at bounding box center [401, 122] width 94 height 210
click at [393, 46] on div at bounding box center [401, 122] width 94 height 210
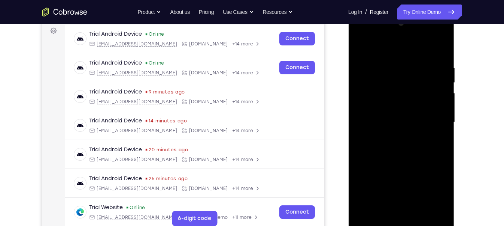
click at [384, 67] on div at bounding box center [401, 122] width 94 height 210
drag, startPoint x: 412, startPoint y: 167, endPoint x: 412, endPoint y: 95, distance: 71.9
click at [412, 95] on div at bounding box center [401, 122] width 94 height 210
click at [381, 124] on div at bounding box center [401, 122] width 94 height 210
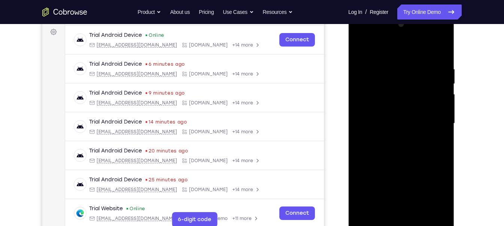
drag, startPoint x: 418, startPoint y: 108, endPoint x: 417, endPoint y: 152, distance: 43.9
click at [417, 152] on div at bounding box center [401, 123] width 94 height 210
drag, startPoint x: 425, startPoint y: 142, endPoint x: 418, endPoint y: 123, distance: 20.7
drag, startPoint x: 418, startPoint y: 123, endPoint x: 426, endPoint y: 117, distance: 10.0
click at [426, 117] on div at bounding box center [401, 123] width 94 height 210
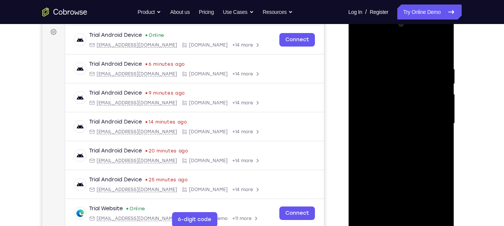
drag, startPoint x: 428, startPoint y: 123, endPoint x: 427, endPoint y: 141, distance: 18.4
click at [427, 141] on div at bounding box center [401, 123] width 94 height 210
click at [444, 124] on div at bounding box center [401, 123] width 94 height 210
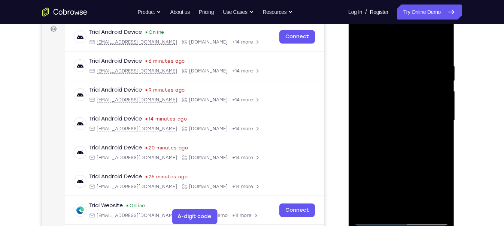
scroll to position [115, 0]
click at [396, 116] on div at bounding box center [401, 120] width 94 height 210
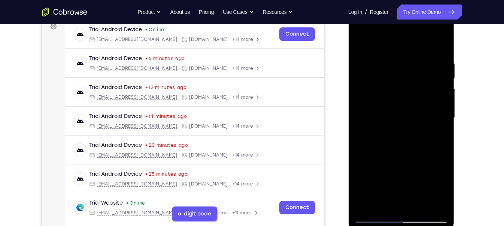
click at [443, 119] on div at bounding box center [401, 118] width 94 height 210
click at [445, 119] on div at bounding box center [401, 118] width 94 height 210
click at [444, 119] on div at bounding box center [401, 118] width 94 height 210
click at [360, 41] on div at bounding box center [401, 118] width 94 height 210
drag, startPoint x: 410, startPoint y: 160, endPoint x: 407, endPoint y: 118, distance: 42.8
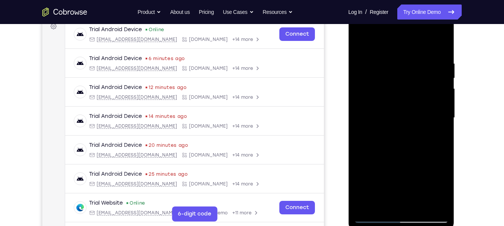
click at [407, 118] on div at bounding box center [401, 118] width 94 height 210
click at [403, 139] on div at bounding box center [401, 118] width 94 height 210
drag, startPoint x: 436, startPoint y: 126, endPoint x: 435, endPoint y: 143, distance: 17.3
click at [435, 143] on div at bounding box center [401, 118] width 94 height 210
drag, startPoint x: 435, startPoint y: 151, endPoint x: 428, endPoint y: 125, distance: 26.7
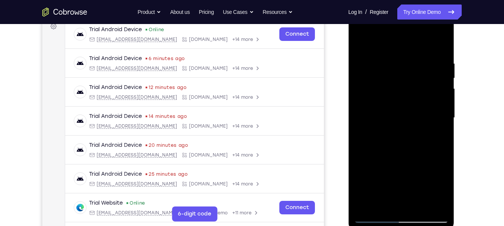
click at [428, 125] on div at bounding box center [401, 118] width 94 height 210
click at [444, 93] on div at bounding box center [401, 118] width 94 height 210
click at [443, 93] on div at bounding box center [401, 118] width 94 height 210
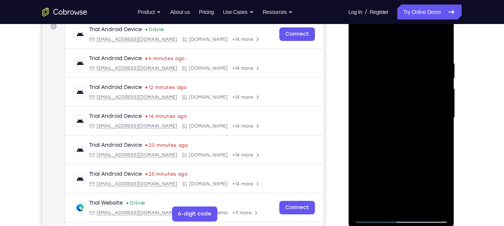
click at [443, 93] on div at bounding box center [401, 118] width 94 height 210
click at [360, 41] on div at bounding box center [401, 118] width 94 height 210
click at [435, 149] on div at bounding box center [401, 118] width 94 height 210
click at [444, 95] on div at bounding box center [401, 118] width 94 height 210
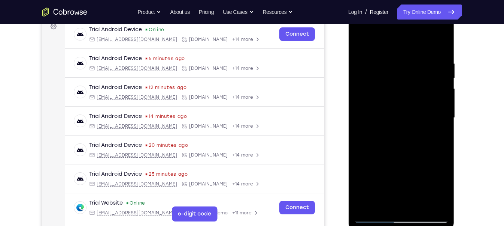
click at [444, 95] on div at bounding box center [401, 118] width 94 height 210
drag, startPoint x: 441, startPoint y: 94, endPoint x: 445, endPoint y: 96, distance: 4.7
click at [445, 96] on div at bounding box center [401, 118] width 94 height 210
click at [359, 95] on div at bounding box center [401, 118] width 94 height 210
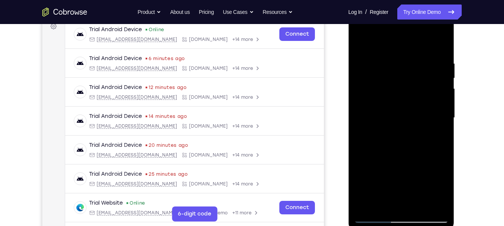
click at [359, 95] on div at bounding box center [401, 118] width 94 height 210
click at [442, 93] on div at bounding box center [401, 118] width 94 height 210
click at [363, 42] on div at bounding box center [401, 118] width 94 height 210
drag, startPoint x: 408, startPoint y: 173, endPoint x: 399, endPoint y: 115, distance: 58.5
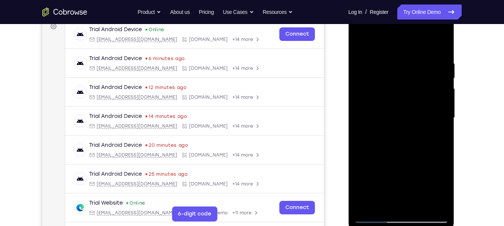
click at [399, 115] on div at bounding box center [401, 118] width 94 height 210
click at [380, 174] on div at bounding box center [401, 118] width 94 height 210
drag, startPoint x: 433, startPoint y: 105, endPoint x: 432, endPoint y: 166, distance: 61.1
click at [432, 166] on div at bounding box center [401, 118] width 94 height 210
click at [443, 118] on div at bounding box center [401, 118] width 94 height 210
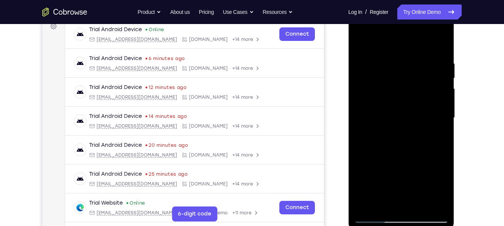
click at [443, 118] on div at bounding box center [401, 118] width 94 height 210
click at [359, 39] on div at bounding box center [401, 118] width 94 height 210
drag, startPoint x: 433, startPoint y: 129, endPoint x: 428, endPoint y: 58, distance: 71.4
click at [428, 58] on div at bounding box center [401, 118] width 94 height 210
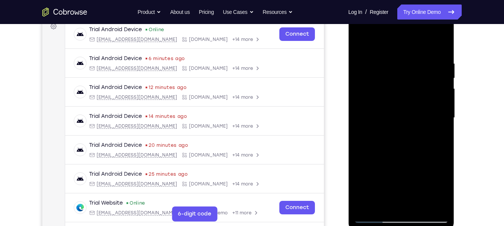
drag, startPoint x: 408, startPoint y: 162, endPoint x: 401, endPoint y: 121, distance: 40.7
click at [401, 121] on div at bounding box center [401, 118] width 94 height 210
click at [401, 125] on div at bounding box center [401, 118] width 94 height 210
drag, startPoint x: 438, startPoint y: 92, endPoint x: 431, endPoint y: 134, distance: 42.4
click at [431, 134] on div at bounding box center [401, 118] width 94 height 210
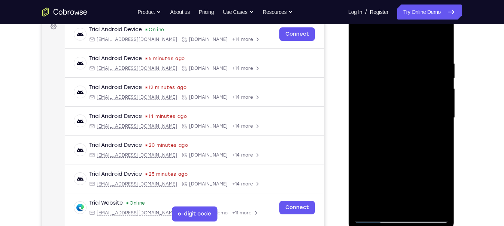
click at [445, 118] on div at bounding box center [401, 118] width 94 height 210
click at [443, 121] on div at bounding box center [401, 118] width 94 height 210
click at [360, 40] on div at bounding box center [401, 118] width 94 height 210
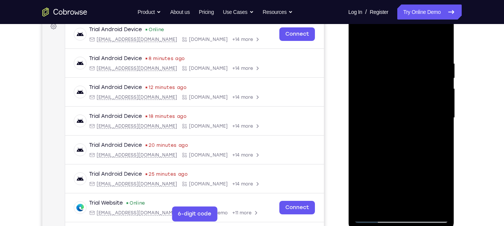
click at [362, 41] on div at bounding box center [401, 118] width 94 height 210
click at [439, 40] on div at bounding box center [401, 118] width 94 height 210
click at [440, 42] on div at bounding box center [401, 118] width 94 height 210
click at [410, 64] on div at bounding box center [401, 118] width 94 height 210
click at [403, 65] on div at bounding box center [401, 118] width 94 height 210
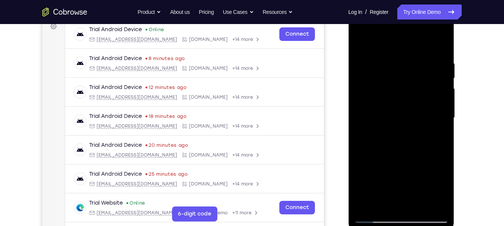
click at [373, 200] on div at bounding box center [401, 118] width 94 height 210
click at [435, 200] on div at bounding box center [401, 118] width 94 height 210
drag, startPoint x: 413, startPoint y: 121, endPoint x: 414, endPoint y: 187, distance: 66.0
click at [414, 187] on div at bounding box center [401, 118] width 94 height 210
drag, startPoint x: 414, startPoint y: 164, endPoint x: 414, endPoint y: 124, distance: 39.3
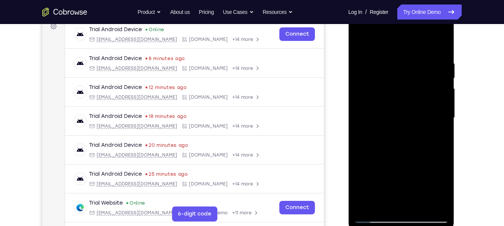
click at [414, 124] on div at bounding box center [401, 118] width 94 height 210
drag, startPoint x: 396, startPoint y: 172, endPoint x: 393, endPoint y: 121, distance: 51.0
click at [393, 121] on div at bounding box center [401, 118] width 94 height 210
click at [395, 127] on div at bounding box center [401, 118] width 94 height 210
drag, startPoint x: 425, startPoint y: 99, endPoint x: 416, endPoint y: 141, distance: 42.4
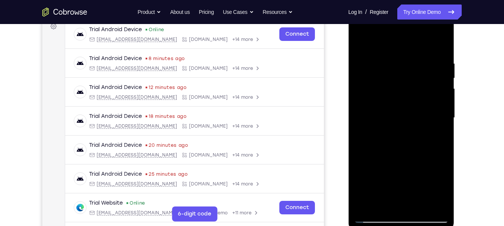
click at [416, 141] on div at bounding box center [401, 118] width 94 height 210
click at [443, 118] on div at bounding box center [401, 118] width 94 height 210
click at [358, 117] on div at bounding box center [401, 118] width 94 height 210
click at [443, 119] on div at bounding box center [401, 118] width 94 height 210
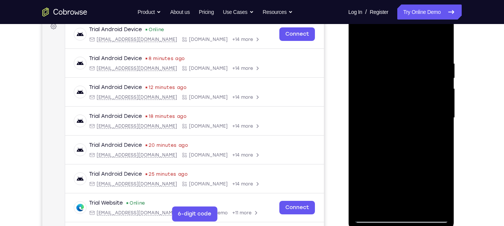
click at [443, 119] on div at bounding box center [401, 118] width 94 height 210
click at [358, 118] on div at bounding box center [401, 118] width 94 height 210
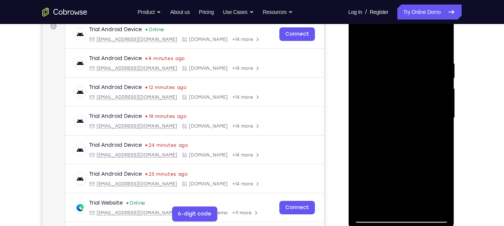
click at [358, 118] on div at bounding box center [401, 118] width 94 height 210
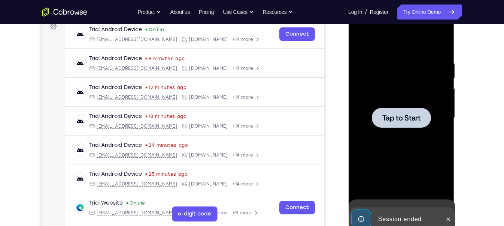
click at [358, 7] on div "Tap to Start" at bounding box center [401, 7] width 106 height 0
click at [388, 114] on span "Tap to Start" at bounding box center [401, 117] width 38 height 7
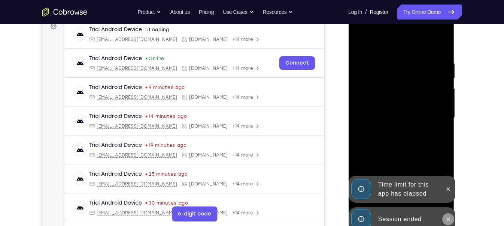
click at [452, 200] on button at bounding box center [448, 219] width 12 height 12
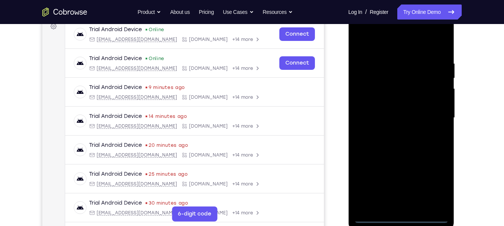
click at [404, 200] on div at bounding box center [401, 118] width 94 height 210
click at [402, 200] on div at bounding box center [401, 118] width 94 height 210
click at [438, 184] on div at bounding box center [401, 118] width 94 height 210
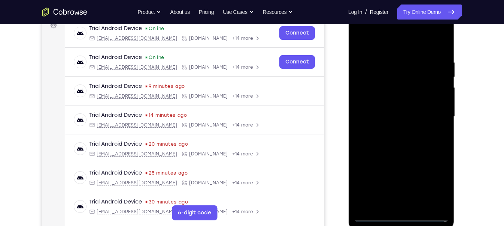
scroll to position [120, 0]
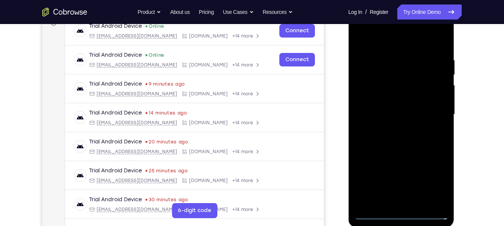
click at [363, 26] on div at bounding box center [401, 114] width 94 height 210
click at [370, 91] on div at bounding box center [401, 114] width 94 height 210
click at [384, 117] on div at bounding box center [401, 114] width 94 height 210
click at [385, 108] on div at bounding box center [401, 114] width 94 height 210
click at [385, 120] on div at bounding box center [401, 114] width 94 height 210
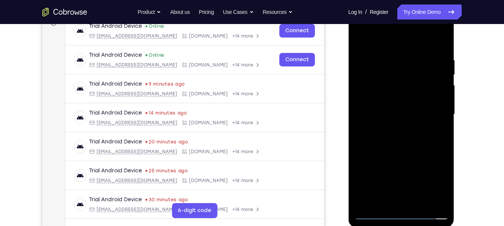
click at [401, 131] on div at bounding box center [401, 114] width 94 height 210
click at [408, 122] on div at bounding box center [401, 114] width 94 height 210
drag, startPoint x: 396, startPoint y: 48, endPoint x: 398, endPoint y: 29, distance: 18.8
click at [398, 29] on div at bounding box center [401, 114] width 94 height 210
click at [405, 147] on div at bounding box center [401, 114] width 94 height 210
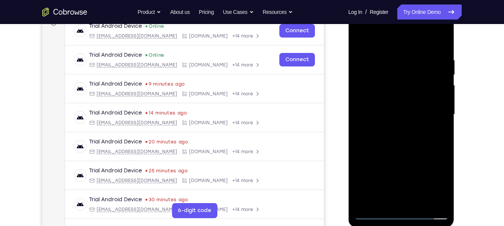
click at [443, 107] on div at bounding box center [401, 114] width 94 height 210
drag, startPoint x: 431, startPoint y: 101, endPoint x: 429, endPoint y: 79, distance: 22.2
click at [429, 79] on div at bounding box center [401, 114] width 94 height 210
click at [396, 102] on div at bounding box center [401, 114] width 94 height 210
click at [396, 148] on div at bounding box center [401, 114] width 94 height 210
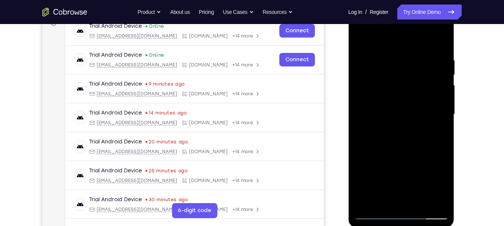
click at [399, 121] on div at bounding box center [401, 114] width 94 height 210
click at [402, 145] on div at bounding box center [401, 114] width 94 height 210
click at [404, 129] on div at bounding box center [401, 114] width 94 height 210
click at [392, 131] on div at bounding box center [401, 114] width 94 height 210
drag, startPoint x: 393, startPoint y: 48, endPoint x: 394, endPoint y: 35, distance: 12.8
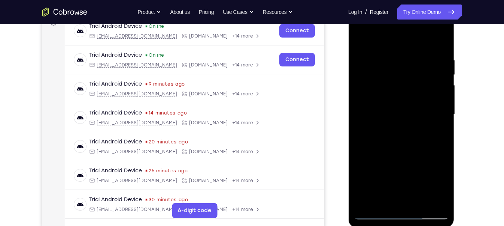
click at [394, 35] on div at bounding box center [401, 114] width 94 height 210
drag, startPoint x: 399, startPoint y: 85, endPoint x: 402, endPoint y: 164, distance: 79.5
click at [402, 164] on div at bounding box center [401, 114] width 94 height 210
click at [395, 114] on div at bounding box center [401, 114] width 94 height 210
click at [381, 84] on div at bounding box center [401, 114] width 94 height 210
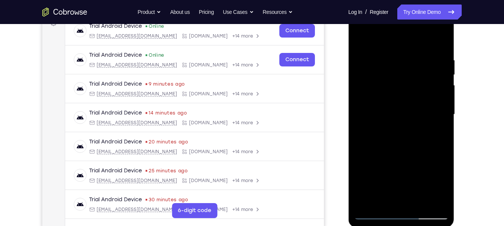
click at [396, 109] on div at bounding box center [401, 114] width 94 height 210
click at [396, 123] on div at bounding box center [401, 114] width 94 height 210
click at [396, 133] on div at bounding box center [401, 114] width 94 height 210
click at [420, 89] on div at bounding box center [401, 114] width 94 height 210
click at [408, 121] on div at bounding box center [401, 114] width 94 height 210
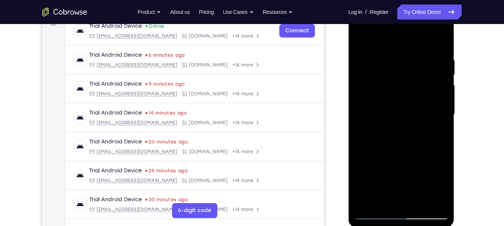
click at [408, 145] on div at bounding box center [401, 114] width 94 height 210
click at [404, 135] on div at bounding box center [401, 114] width 94 height 210
click at [394, 132] on div at bounding box center [401, 114] width 94 height 210
drag, startPoint x: 417, startPoint y: 110, endPoint x: 418, endPoint y: 144, distance: 33.7
click at [418, 144] on div at bounding box center [401, 114] width 94 height 210
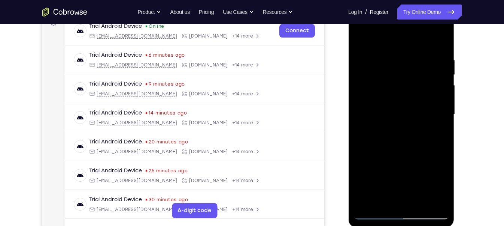
click at [383, 117] on div at bounding box center [401, 114] width 94 height 210
click at [425, 56] on div at bounding box center [401, 114] width 94 height 210
click at [360, 90] on div at bounding box center [401, 114] width 94 height 210
click at [393, 114] on div at bounding box center [401, 114] width 94 height 210
click at [374, 77] on div at bounding box center [401, 114] width 94 height 210
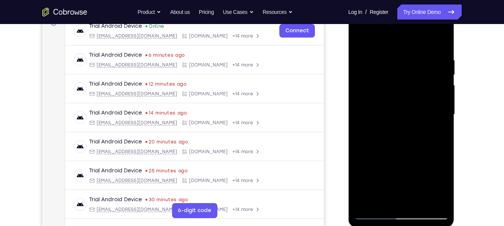
click at [397, 159] on div at bounding box center [401, 114] width 94 height 210
click at [401, 109] on div at bounding box center [401, 114] width 94 height 210
click at [395, 78] on div at bounding box center [401, 114] width 94 height 210
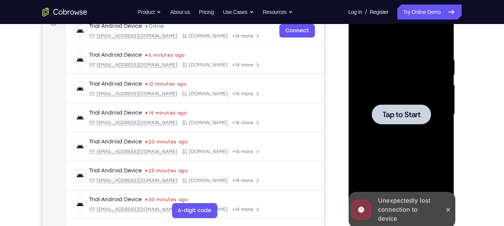
click at [387, 91] on div at bounding box center [401, 114] width 94 height 210
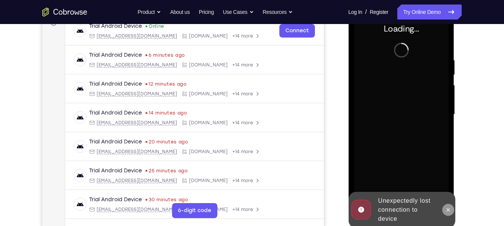
click at [448, 200] on icon at bounding box center [448, 209] width 6 height 6
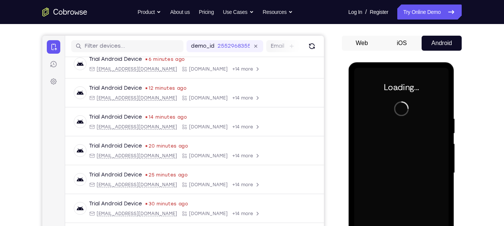
scroll to position [63, 0]
